Goal: Obtain resource: Download file/media

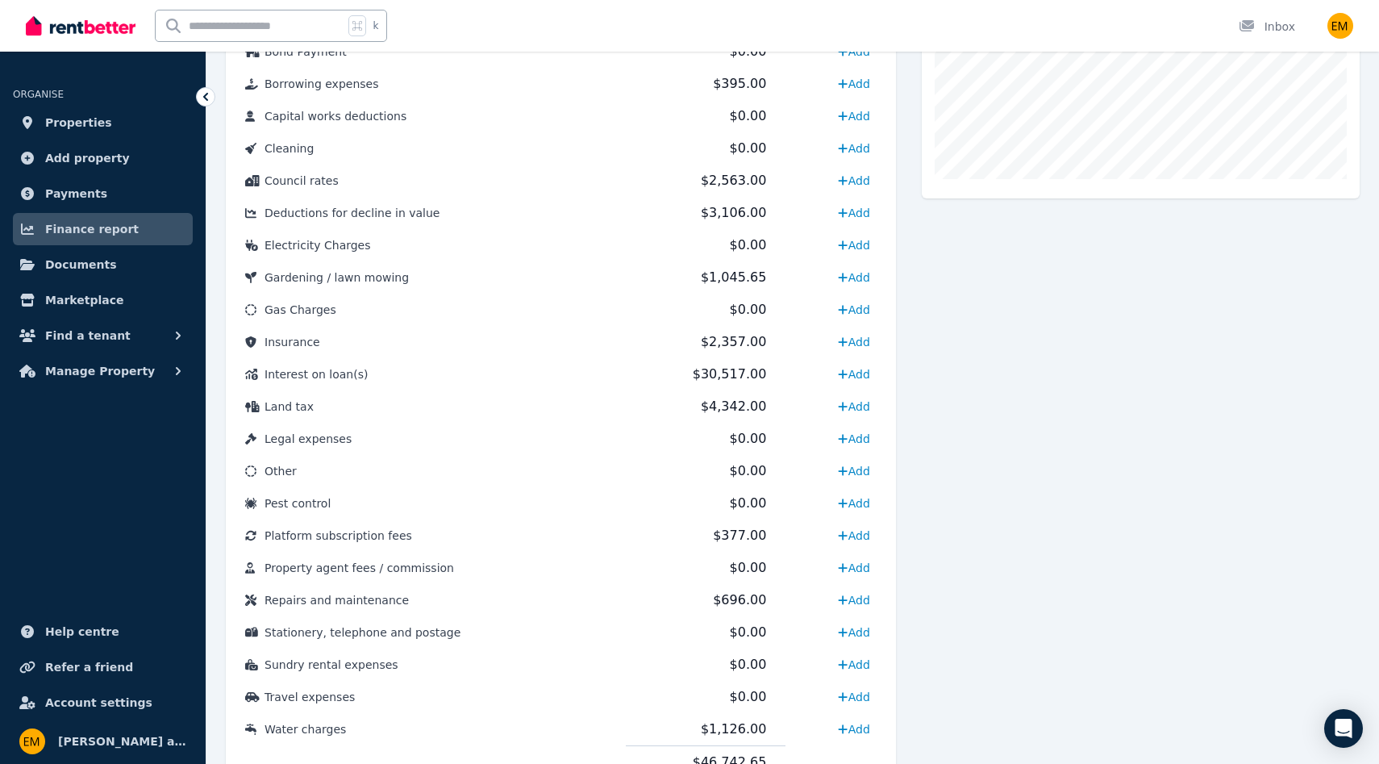
scroll to position [648, 0]
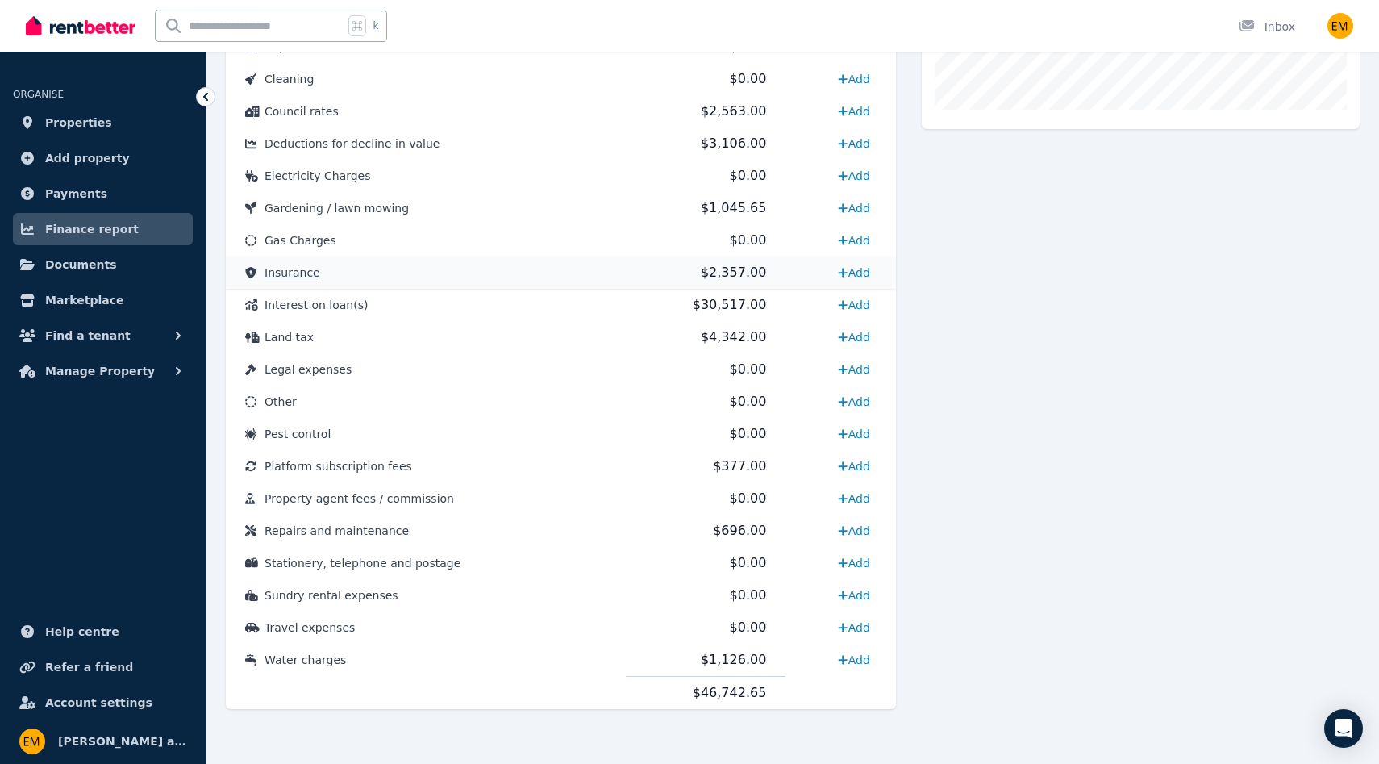
click at [735, 273] on span "$2,357.00" at bounding box center [733, 271] width 65 height 15
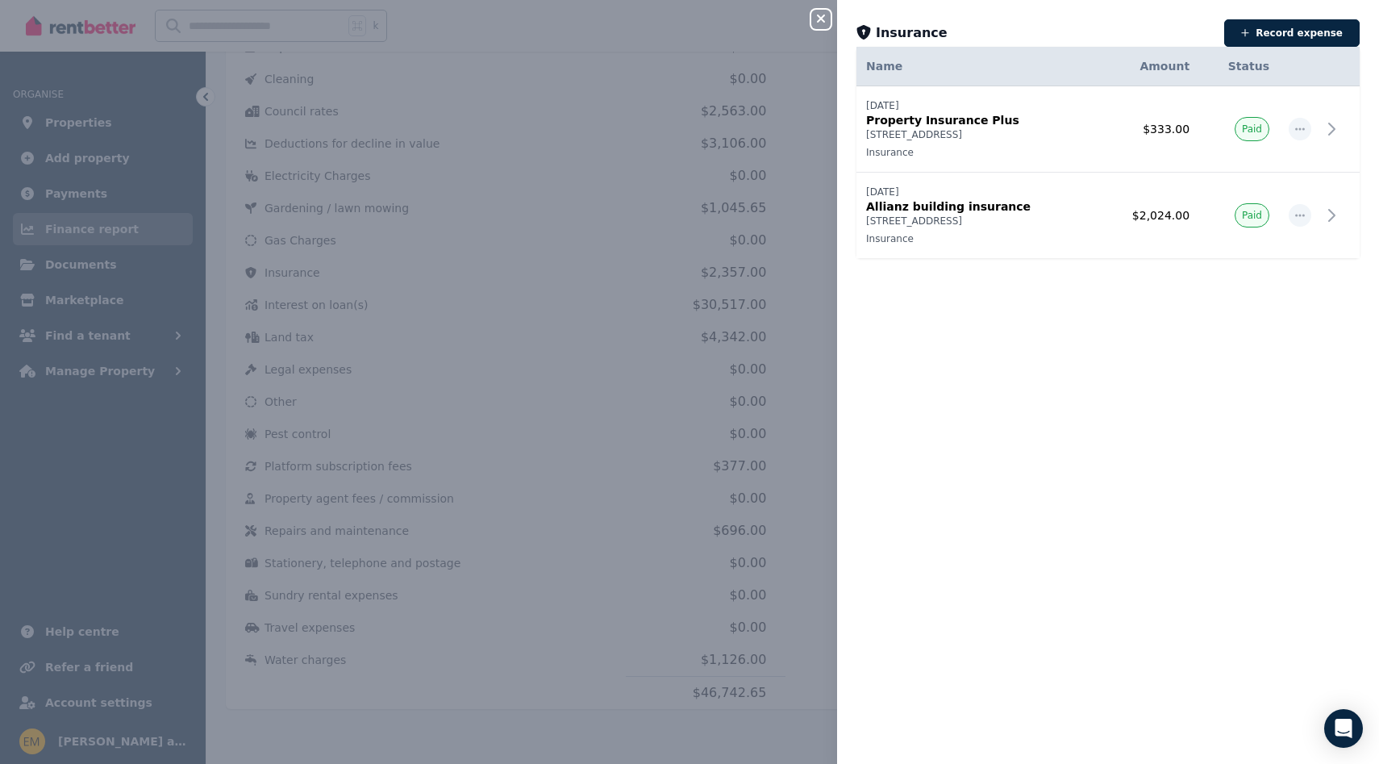
click at [604, 69] on div "Close panel Insurance Record expense Date Name Address Category Amount Status […" at bounding box center [689, 382] width 1379 height 764
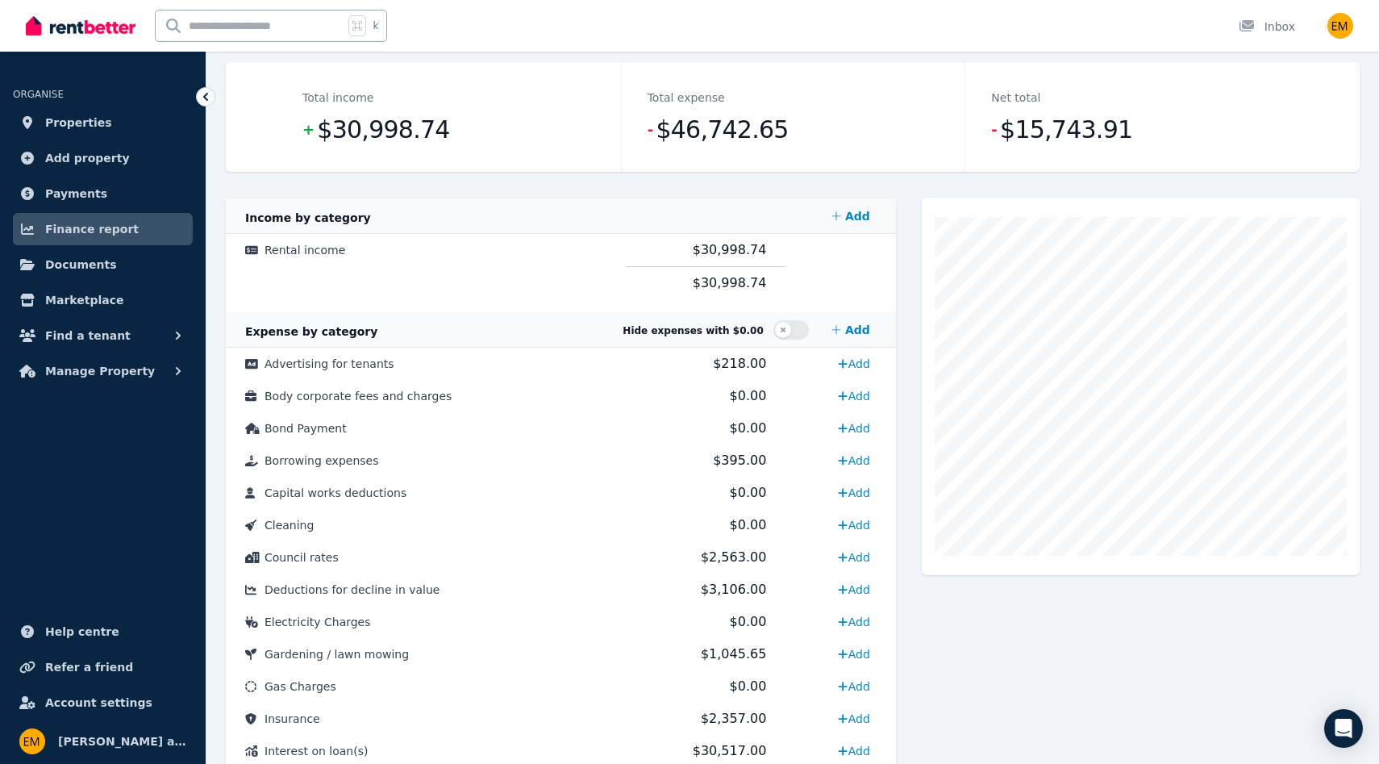
scroll to position [0, 0]
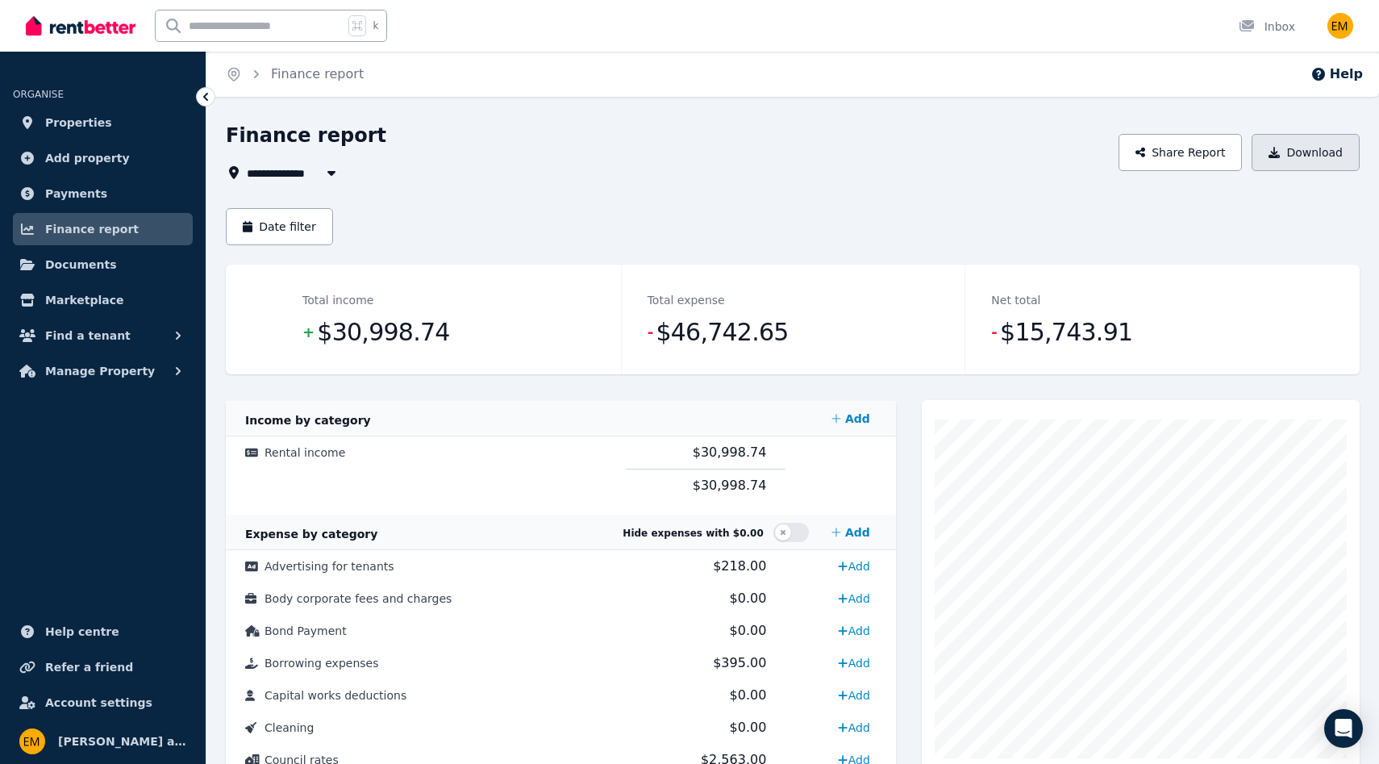
click at [1331, 156] on button "Download" at bounding box center [1306, 152] width 108 height 37
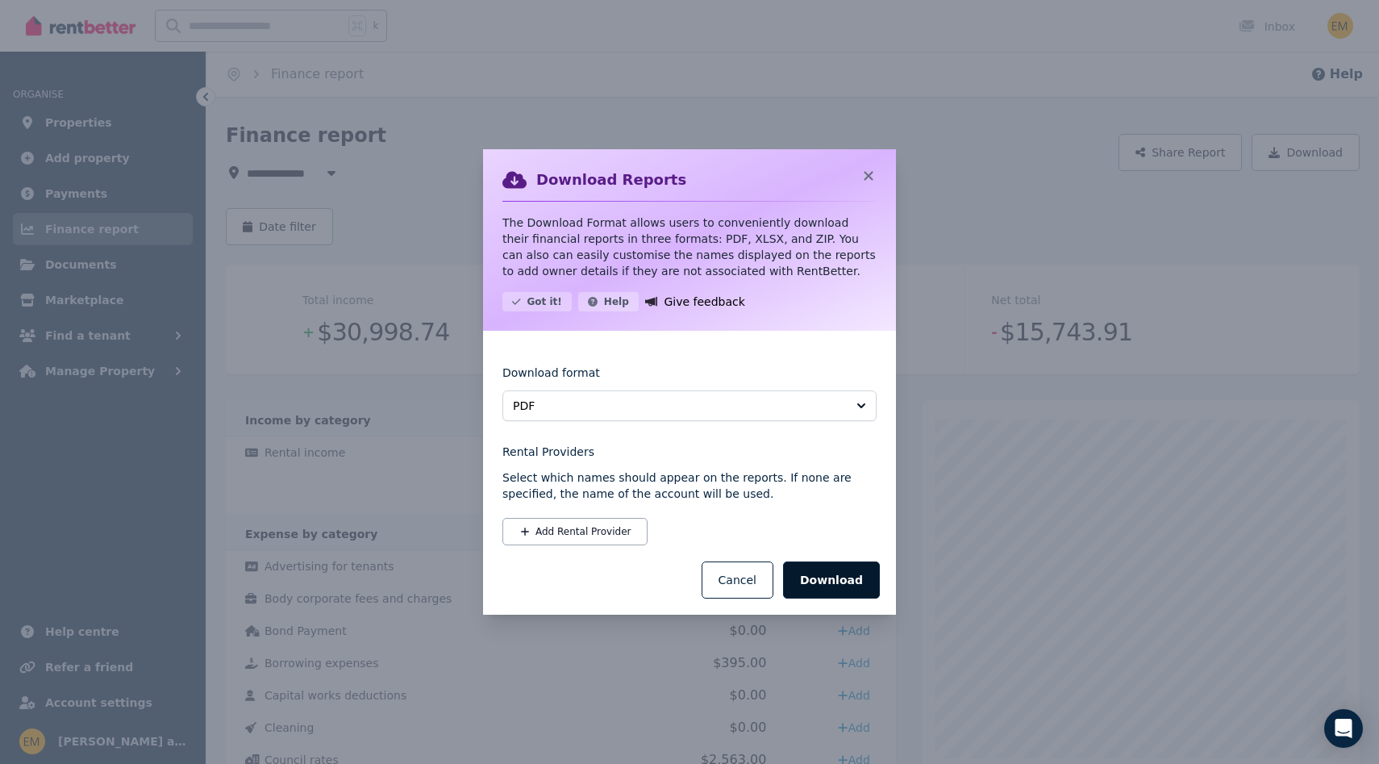
click at [852, 579] on button "Download" at bounding box center [831, 579] width 97 height 37
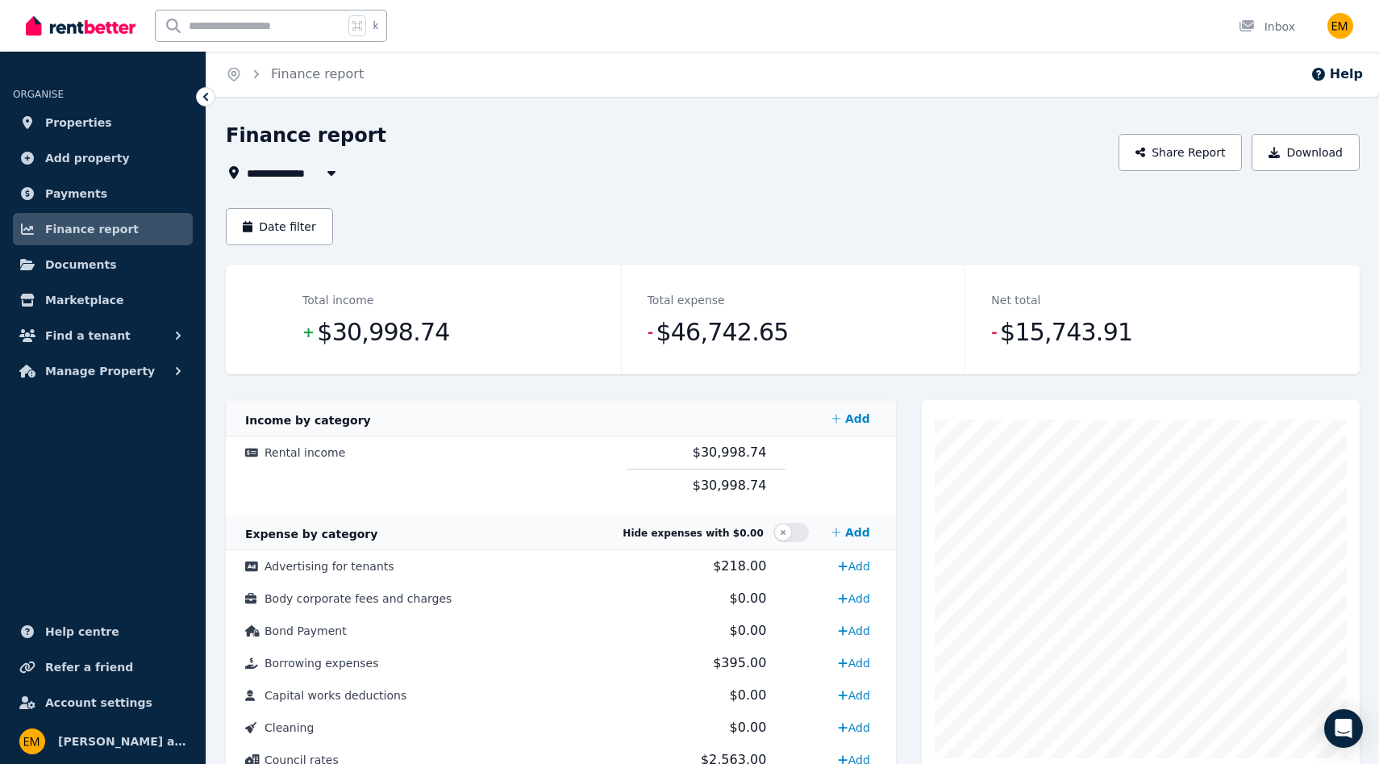
click at [804, 184] on div "**********" at bounding box center [793, 753] width 1134 height 1260
click at [1288, 365] on div "Net total - $15,743.91" at bounding box center [1136, 319] width 344 height 110
click at [1347, 288] on div "Total income + $30,998.74 Total expense - $46,742.65 Net total - $15,743.91" at bounding box center [793, 319] width 1134 height 110
click at [1301, 321] on div "Net total - $15,743.91" at bounding box center [1136, 319] width 344 height 110
